Goal: Information Seeking & Learning: Learn about a topic

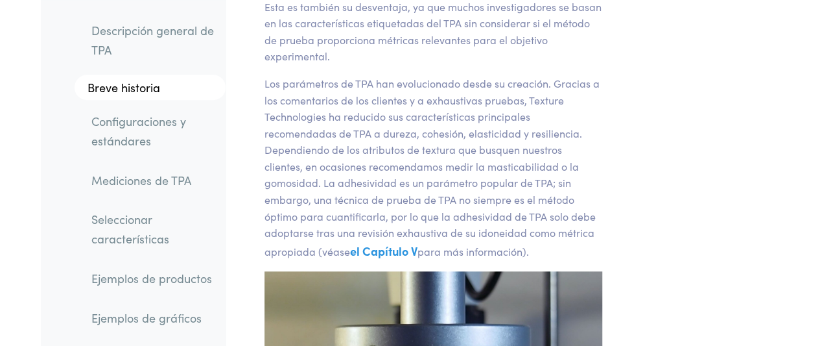
scroll to position [499, 0]
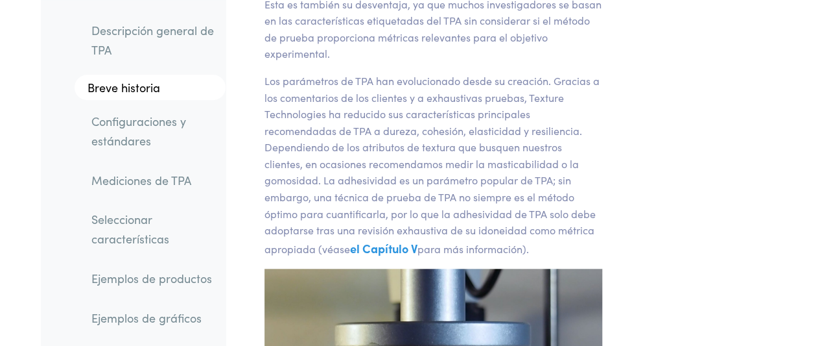
click at [493, 73] on font "Los parámetros de TPA han evolucionado desde su creación. Gracias a los comenta…" at bounding box center [432, 164] width 335 height 182
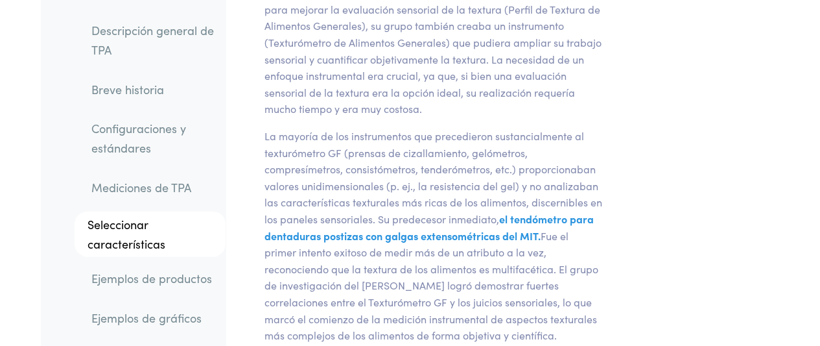
scroll to position [0, 0]
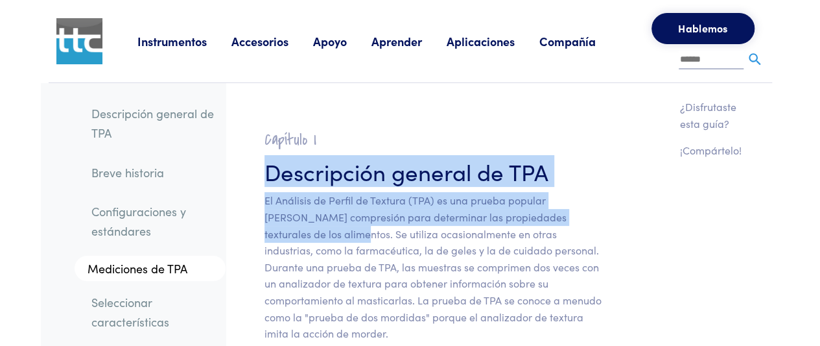
drag, startPoint x: 268, startPoint y: 173, endPoint x: 312, endPoint y: 235, distance: 75.8
click at [312, 235] on font "El Análisis de Perfil de Textura (TPA) es una prueba popular [PERSON_NAME] comp…" at bounding box center [433, 266] width 337 height 147
drag, startPoint x: 312, startPoint y: 235, endPoint x: 259, endPoint y: 164, distance: 88.1
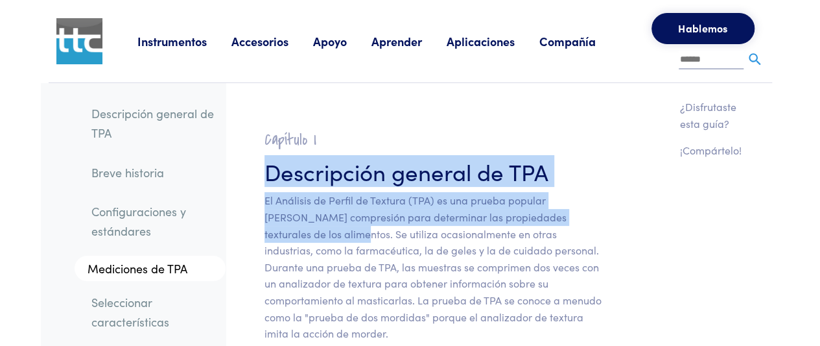
copy section "Descripción general de TPA El Análisis de Perfil de Textura (TPA) es una prueba…"
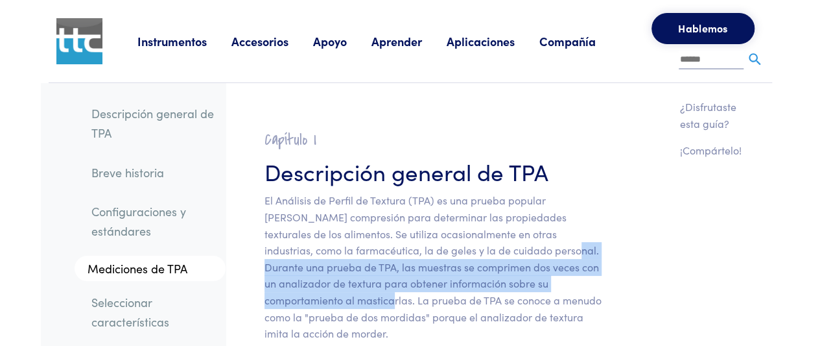
drag, startPoint x: 507, startPoint y: 252, endPoint x: 414, endPoint y: 300, distance: 104.7
click at [414, 300] on font "El Análisis de Perfil de Textura (TPA) es una prueba popular [PERSON_NAME] comp…" at bounding box center [433, 266] width 337 height 147
copy font "Durante una prueba de TPA, las muestras se comprimen dos veces con un analizado…"
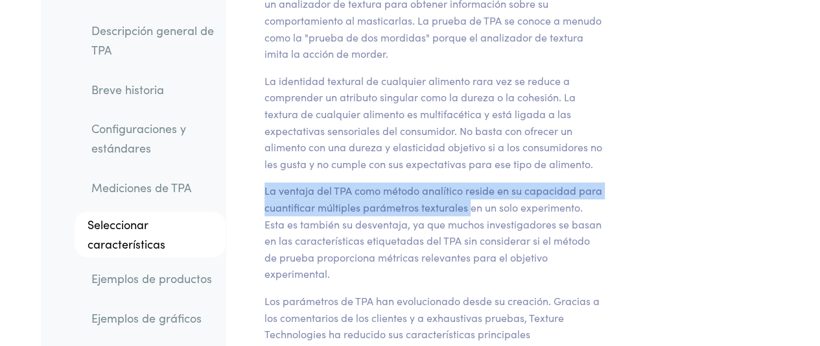
drag, startPoint x: 266, startPoint y: 193, endPoint x: 468, endPoint y: 211, distance: 203.2
click at [468, 211] on font "La ventaja del TPA como método analítico reside en su capacidad para cuantifica…" at bounding box center [434, 231] width 338 height 97
copy font "La ventaja del TPA como método analítico reside en su capacidad para cuantifica…"
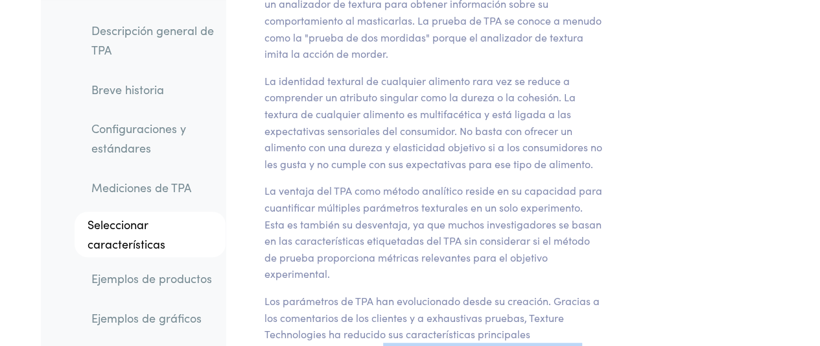
drag, startPoint x: 382, startPoint y: 330, endPoint x: 586, endPoint y: 329, distance: 204.3
copy font "dureza, cohesión, elasticidad y resiliencia."
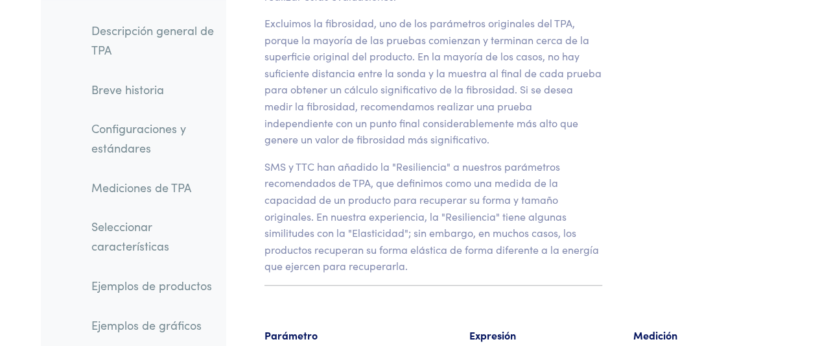
scroll to position [10584, 0]
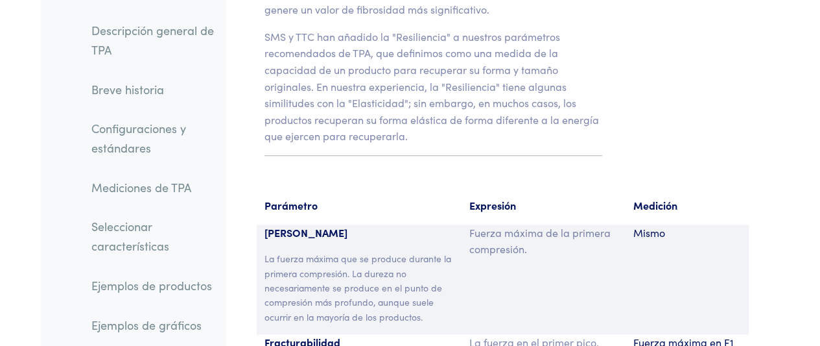
click at [270, 225] on font "[PERSON_NAME]" at bounding box center [306, 232] width 83 height 14
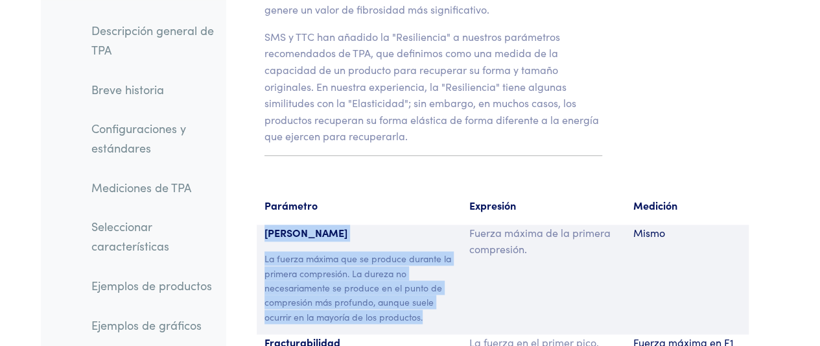
drag, startPoint x: 267, startPoint y: 96, endPoint x: 444, endPoint y: 193, distance: 201.1
click at [444, 224] on div "[PERSON_NAME] La fuerza máxima que se produce durante la primera compresión. La…" at bounding box center [359, 279] width 205 height 110
copy div "[PERSON_NAME] La fuerza máxima que se produce durante la primera compresión. La…"
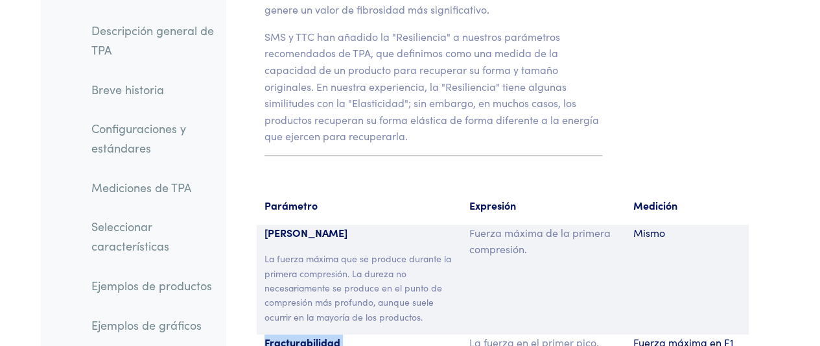
drag, startPoint x: 264, startPoint y: 206, endPoint x: 368, endPoint y: 301, distance: 141.4
copy div "Fracturabilidad No todos los productos se fracturan, pero cuando lo hacen, el p…"
drag, startPoint x: 339, startPoint y: 248, endPoint x: 310, endPoint y: 265, distance: 33.1
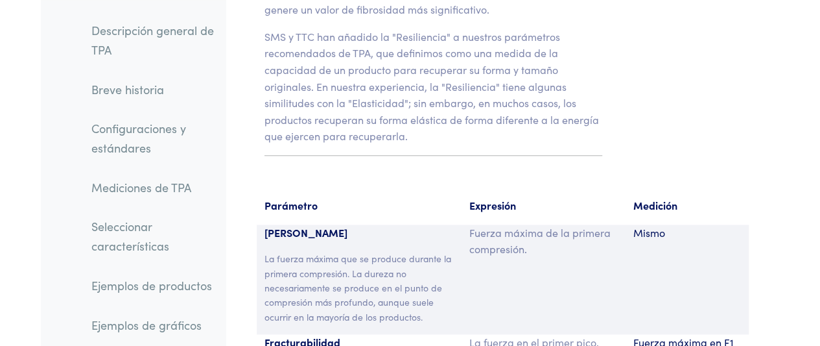
copy font "el punto de fracturabilidad se produce"
drag, startPoint x: 265, startPoint y: 291, endPoint x: 451, endPoint y: 291, distance: 186.1
copy font "durante la primera compresión del producto"
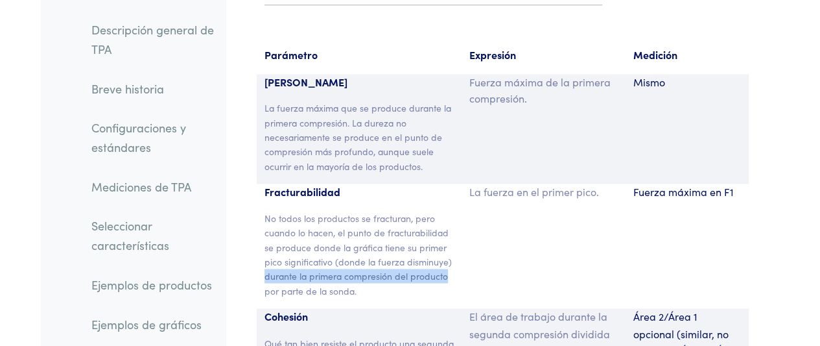
scroll to position [10777, 0]
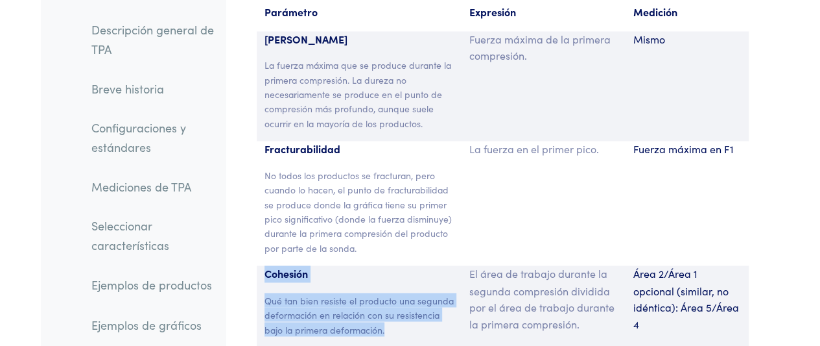
drag, startPoint x: 265, startPoint y: 136, endPoint x: 388, endPoint y: 199, distance: 138.4
click at [388, 265] on div "Cohesión Qué tan bien resiste el producto una segunda deformación en relación c…" at bounding box center [359, 305] width 205 height 81
copy div "Cohesión Qué tan bien resiste el producto una segunda deformación en relación c…"
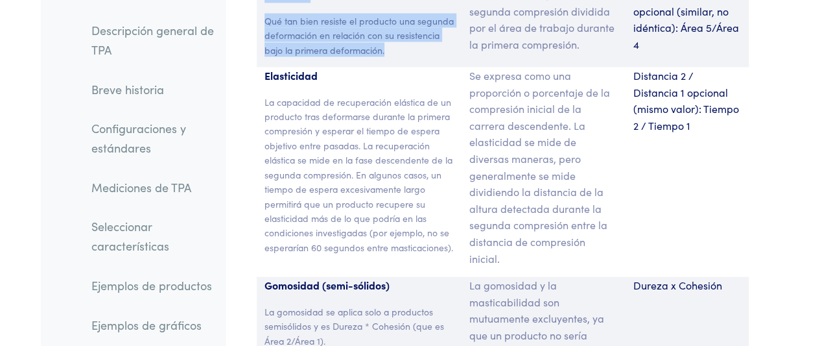
scroll to position [10971, 0]
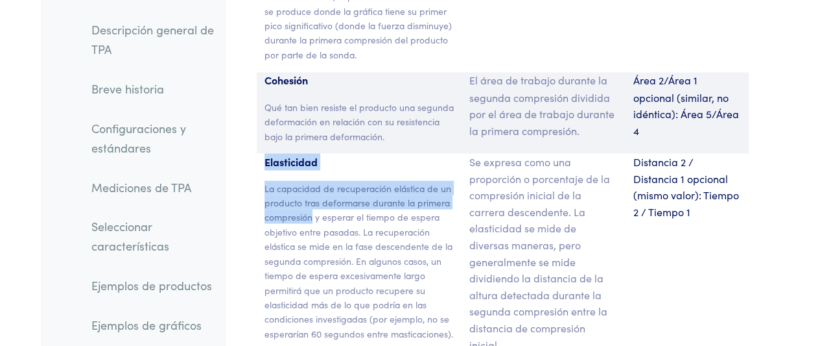
drag, startPoint x: 267, startPoint y: 27, endPoint x: 311, endPoint y: 81, distance: 70.5
click at [311, 153] on div "Elasticidad La capacidad de recuperación elástica de un producto tras deformars…" at bounding box center [359, 257] width 205 height 209
copy div "Elasticidad La capacidad de recuperación elástica de un producto tras deformars…"
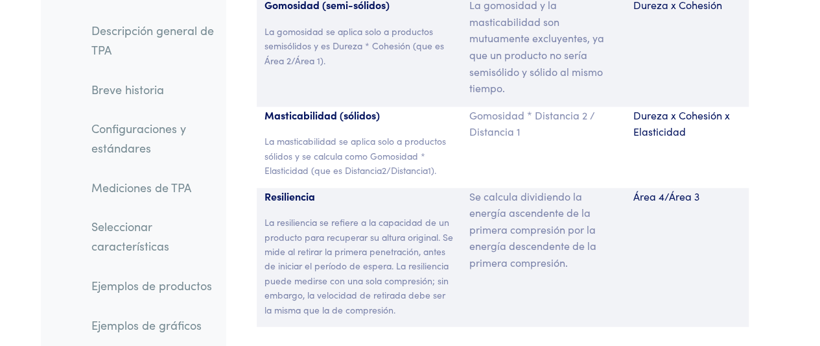
scroll to position [11229, 0]
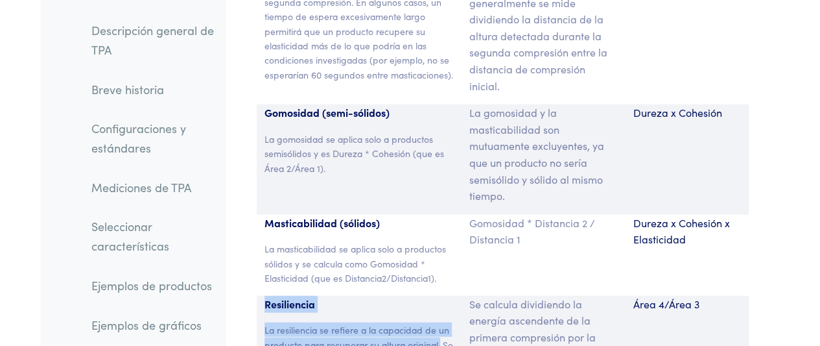
drag, startPoint x: 265, startPoint y: 172, endPoint x: 449, endPoint y: 203, distance: 186.8
